Goal: Task Accomplishment & Management: Manage account settings

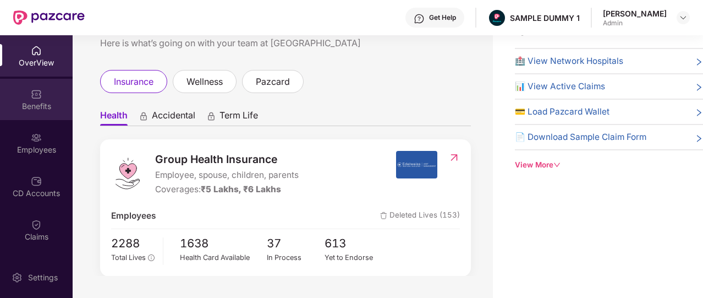
click at [37, 91] on img at bounding box center [36, 94] width 11 height 11
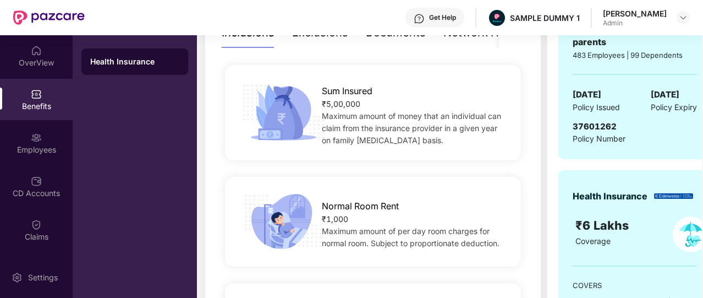
scroll to position [194, 0]
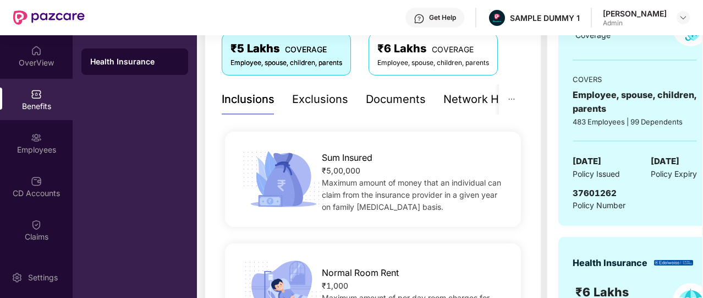
click at [335, 96] on div "Exclusions" at bounding box center [320, 99] width 56 height 17
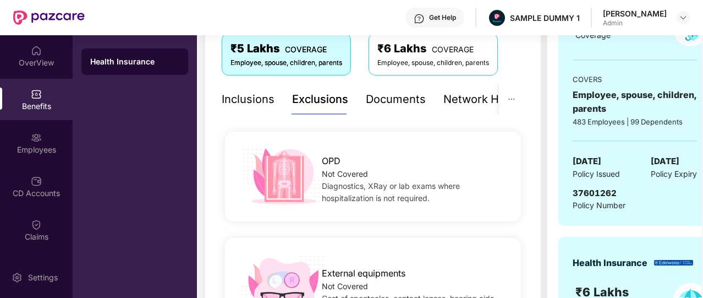
click at [396, 102] on div "Documents" at bounding box center [396, 99] width 60 height 17
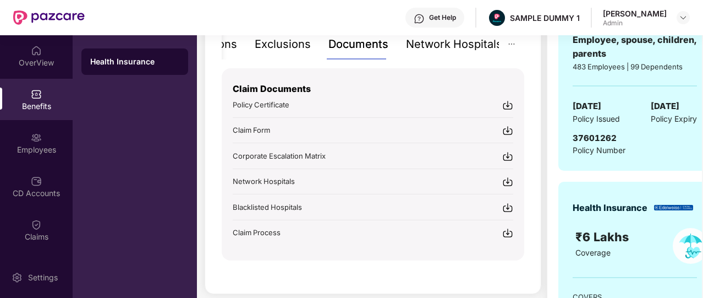
scroll to position [249, 0]
click at [458, 48] on div "Network Hospitals" at bounding box center [454, 43] width 96 height 17
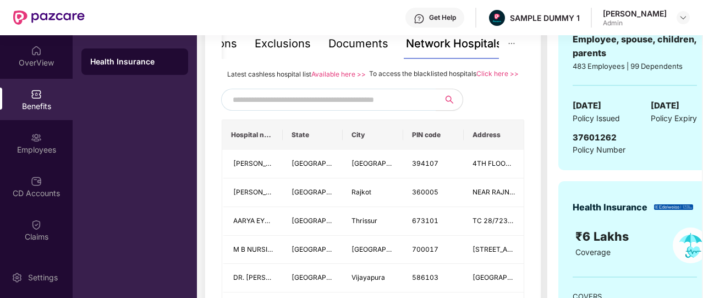
scroll to position [292, 0]
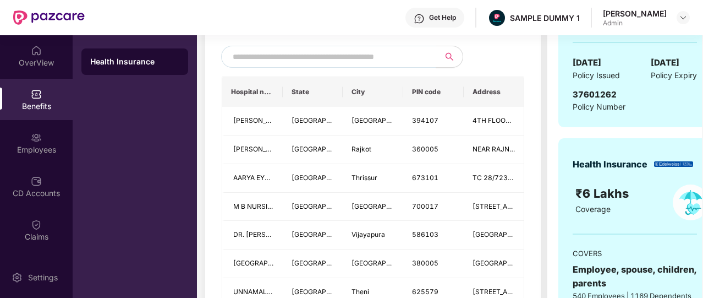
click at [354, 65] on input "text" at bounding box center [327, 56] width 188 height 17
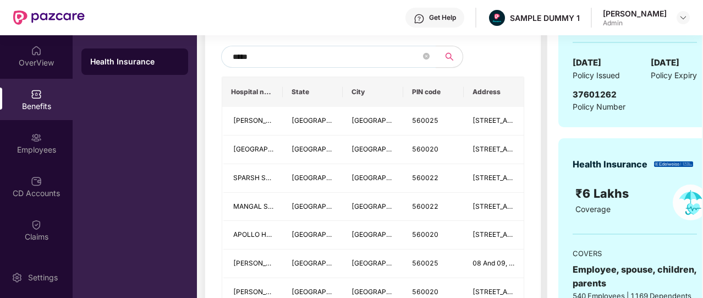
type input "******"
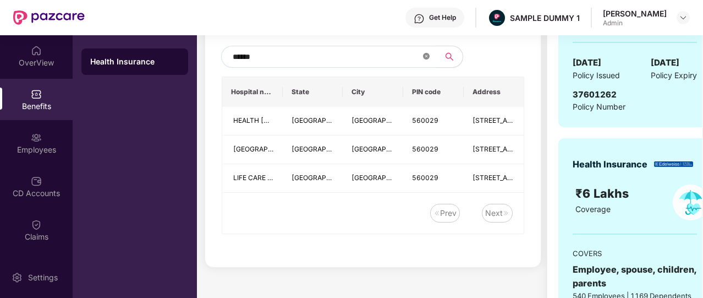
click at [425, 59] on icon "close-circle" at bounding box center [426, 56] width 7 height 7
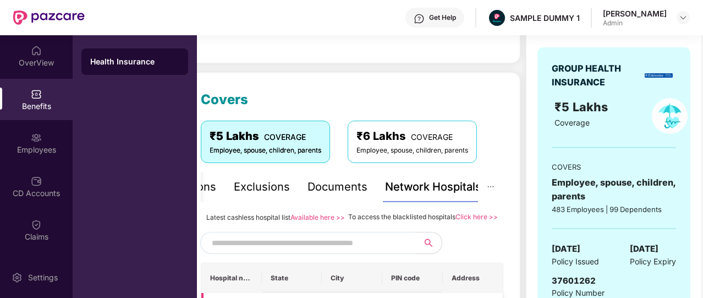
scroll to position [105, 0]
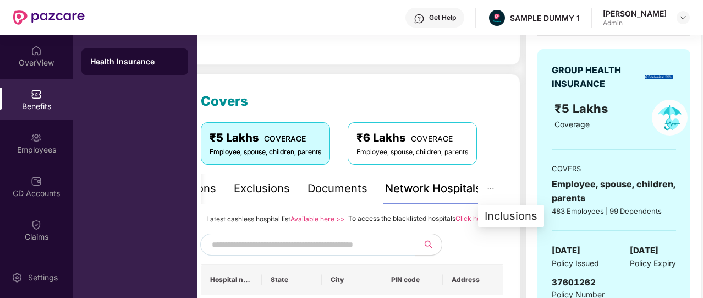
click at [491, 187] on icon "ellipsis" at bounding box center [491, 188] width 8 height 8
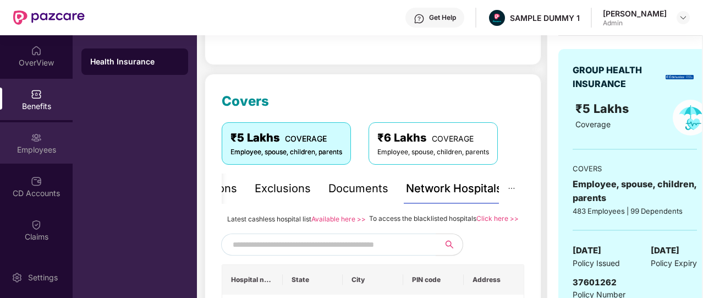
click at [28, 140] on div "Employees" at bounding box center [36, 142] width 73 height 41
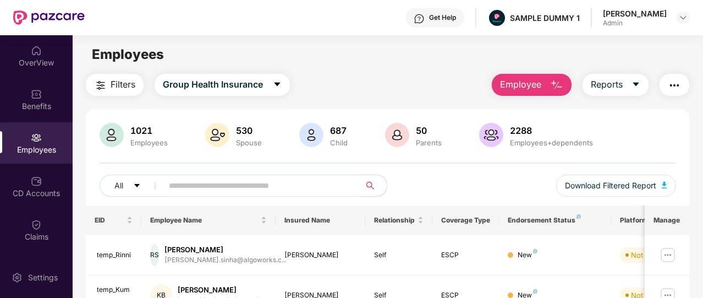
click at [539, 75] on button "Employee" at bounding box center [532, 85] width 80 height 22
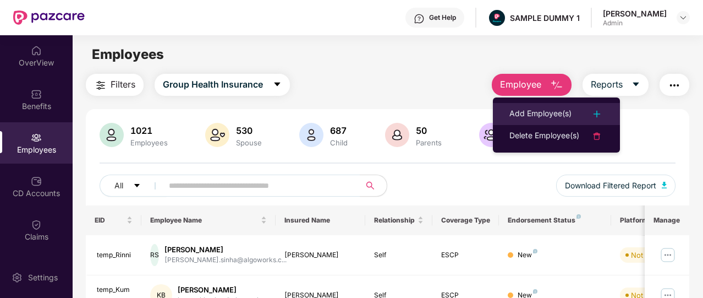
click at [530, 113] on div "Add Employee(s)" at bounding box center [541, 113] width 62 height 13
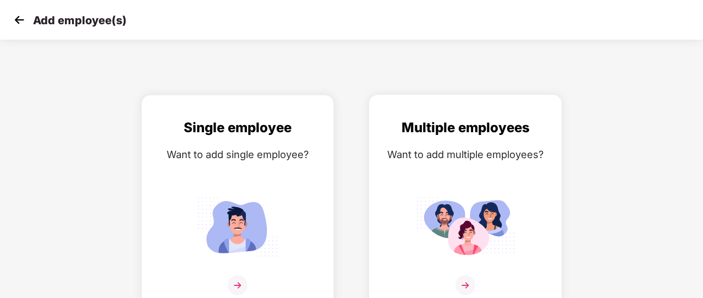
scroll to position [13, 0]
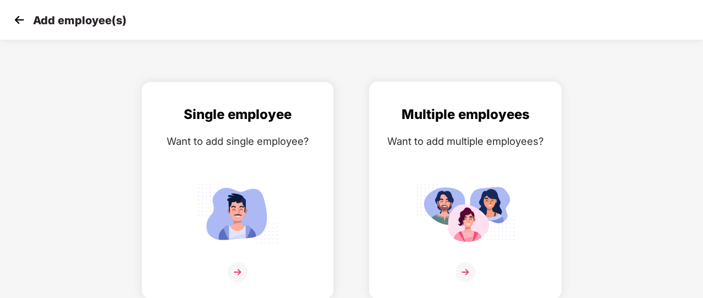
click at [462, 133] on div "Want to add multiple employees?" at bounding box center [466, 141] width 170 height 16
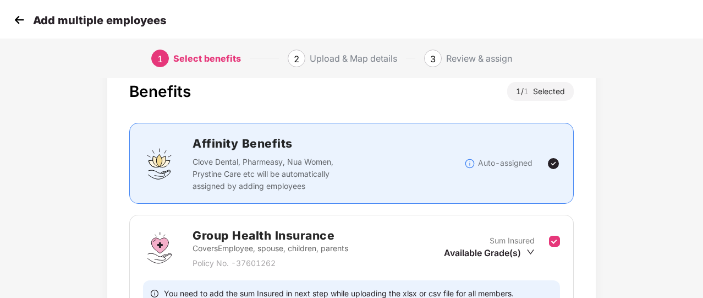
scroll to position [0, 0]
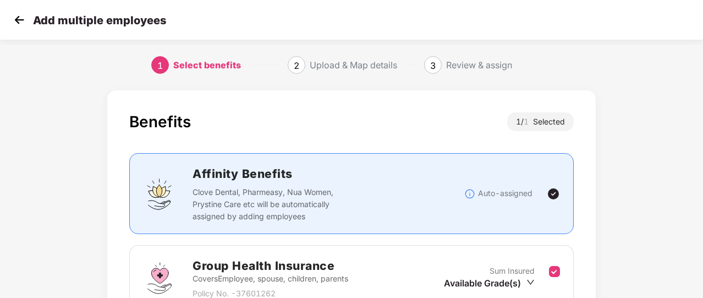
click at [18, 17] on img at bounding box center [19, 20] width 17 height 17
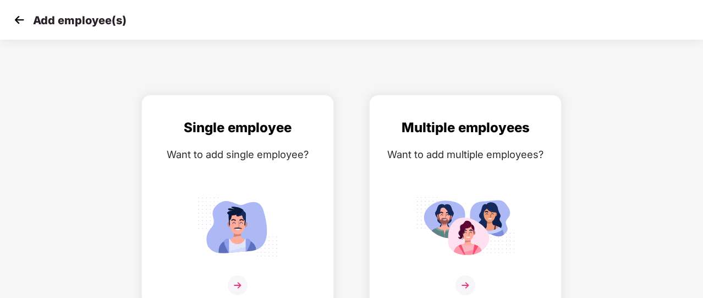
scroll to position [13, 0]
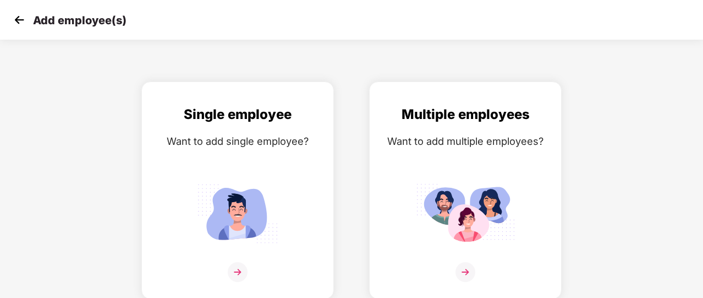
click at [18, 17] on img at bounding box center [19, 20] width 17 height 17
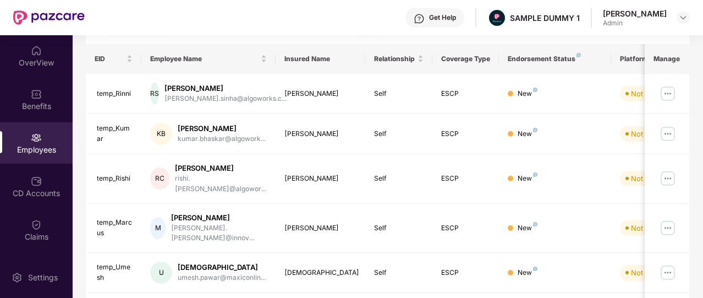
scroll to position [163, 0]
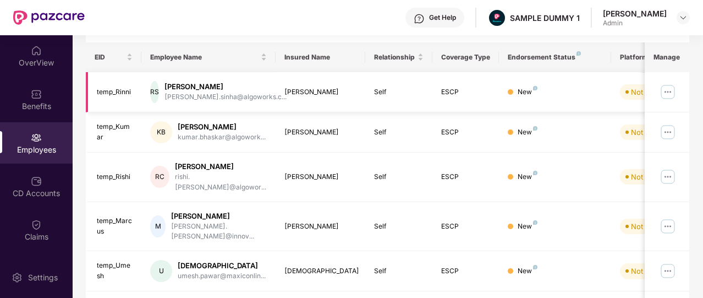
click at [667, 91] on img at bounding box center [668, 92] width 18 height 18
click at [668, 53] on th "Manage" at bounding box center [667, 57] width 45 height 30
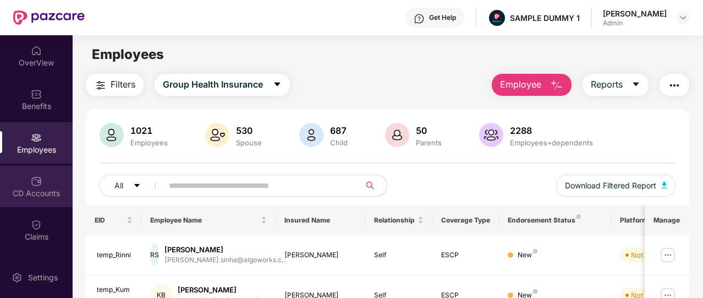
click at [33, 183] on img at bounding box center [36, 181] width 11 height 11
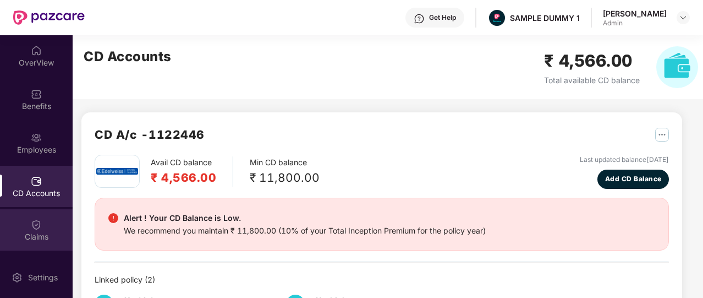
click at [23, 222] on div "Claims" at bounding box center [36, 229] width 73 height 41
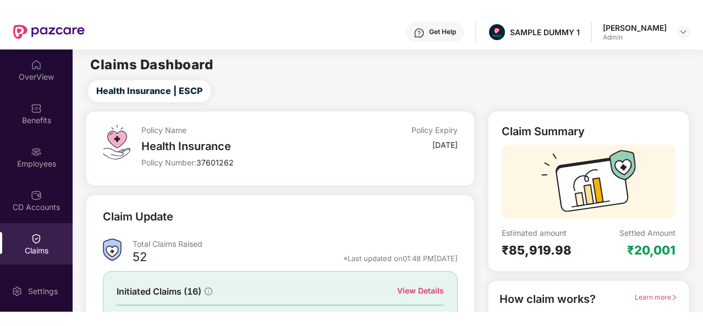
scroll to position [1, 0]
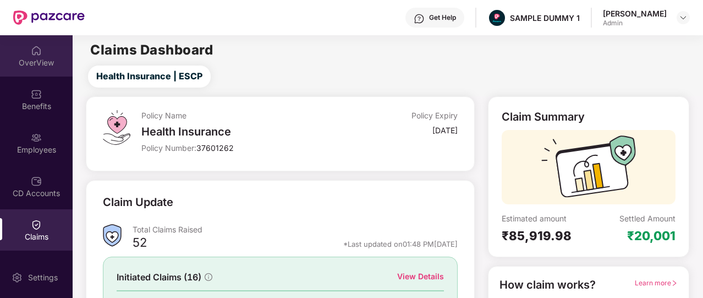
click at [35, 50] on img at bounding box center [36, 50] width 11 height 11
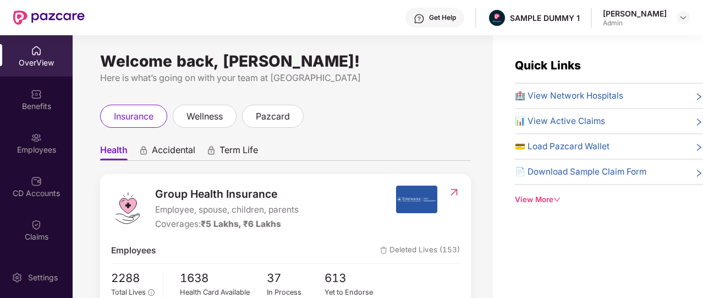
click at [450, 14] on div "Get Help" at bounding box center [442, 17] width 27 height 9
